Goal: Information Seeking & Learning: Learn about a topic

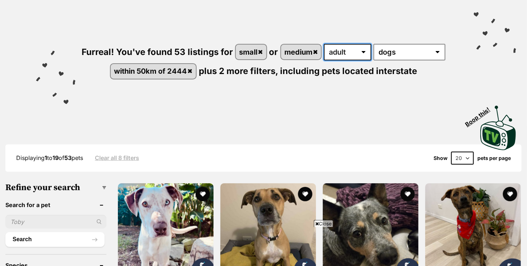
click at [335, 53] on select "any age puppy adult senior" at bounding box center [347, 52] width 47 height 17
select select "senior"
click at [325, 44] on select "any age puppy adult senior" at bounding box center [347, 52] width 47 height 17
